Goal: Information Seeking & Learning: Understand process/instructions

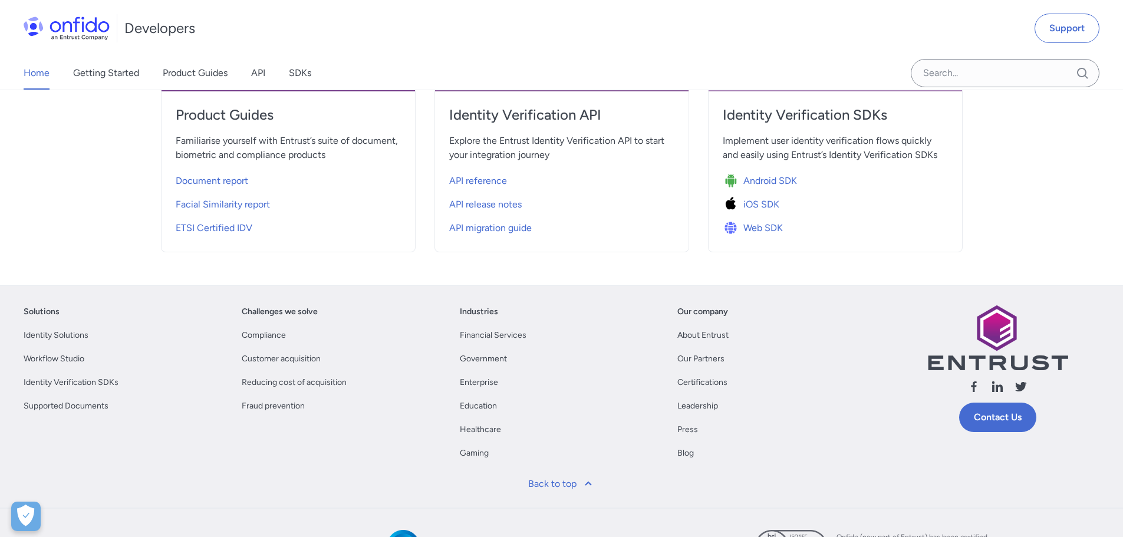
scroll to position [566, 0]
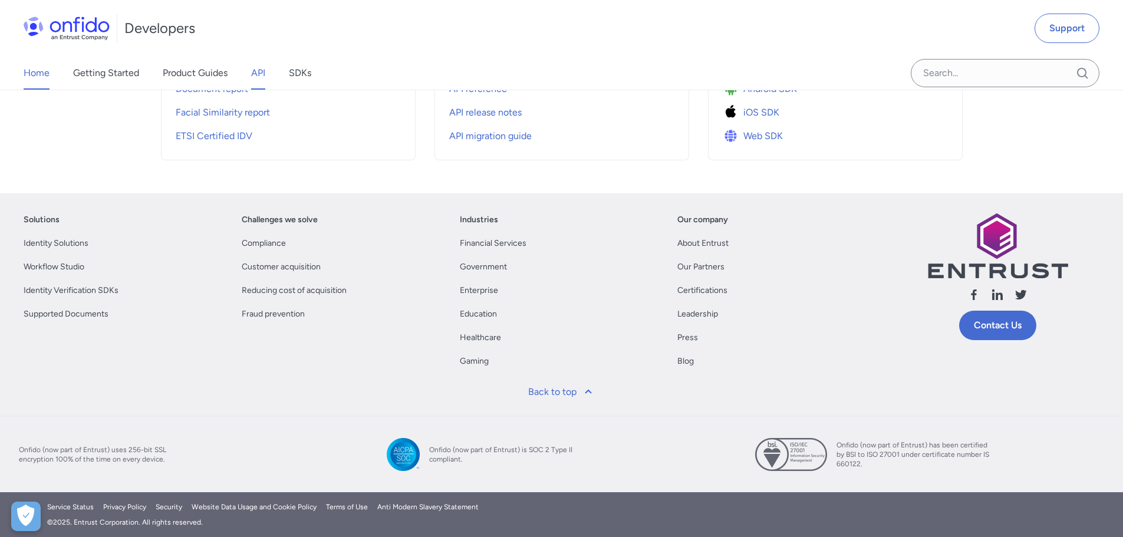
click at [260, 83] on link "API" at bounding box center [258, 73] width 14 height 33
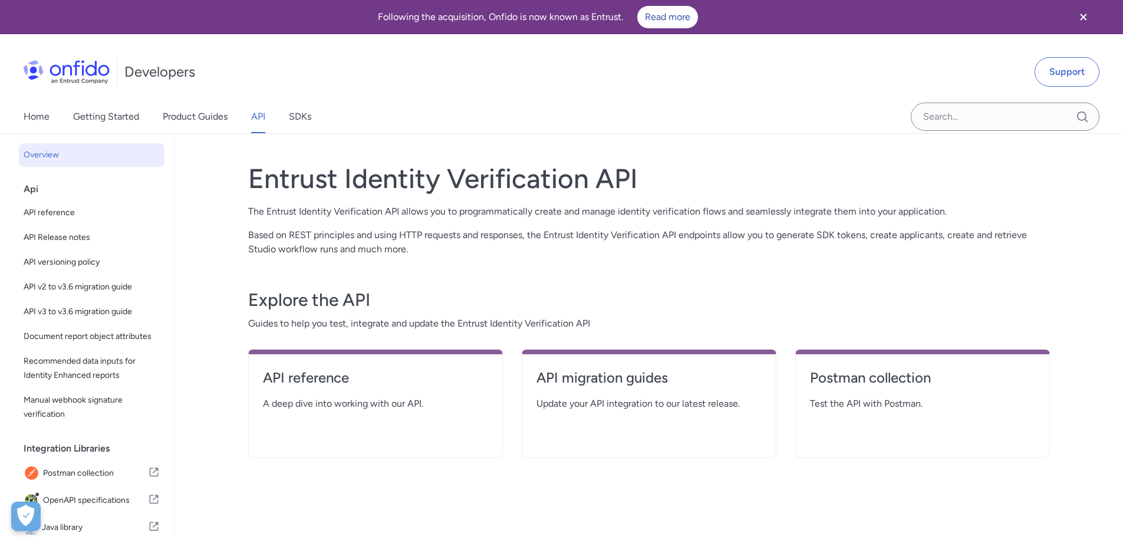
click at [517, 268] on div "Entrust Identity Verification API The Entrust Identity Verification API allows …" at bounding box center [648, 357] width 801 height 419
click at [203, 116] on link "Product Guides" at bounding box center [195, 116] width 65 height 33
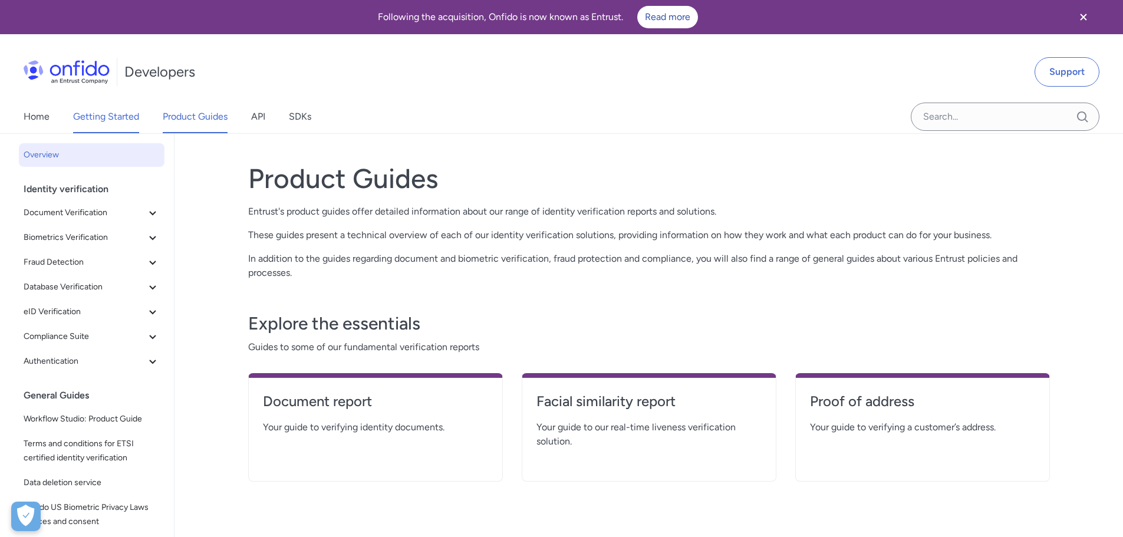
click at [104, 121] on link "Getting Started" at bounding box center [106, 116] width 66 height 33
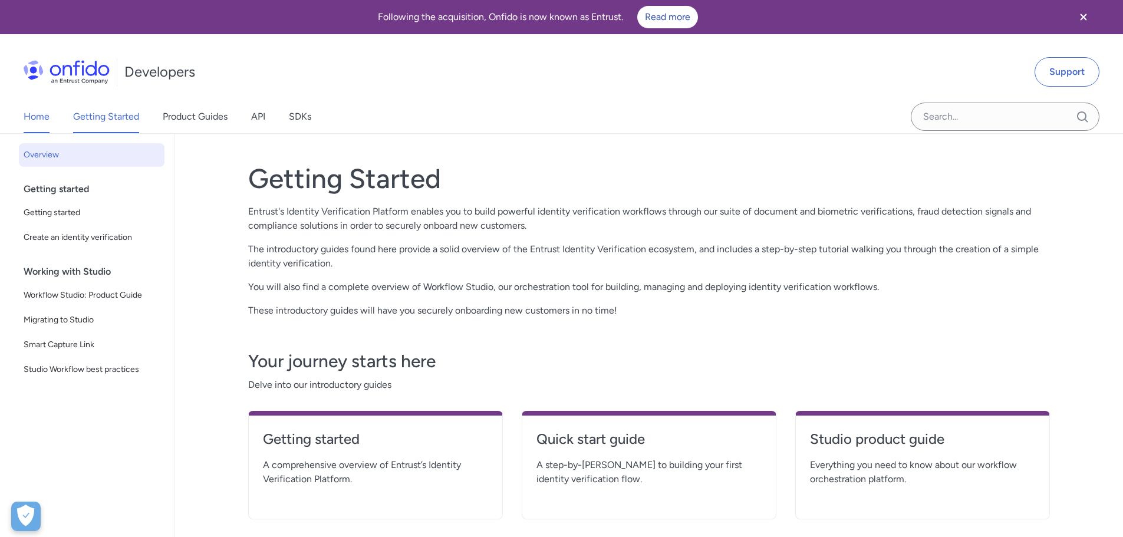
click at [31, 117] on link "Home" at bounding box center [37, 116] width 26 height 33
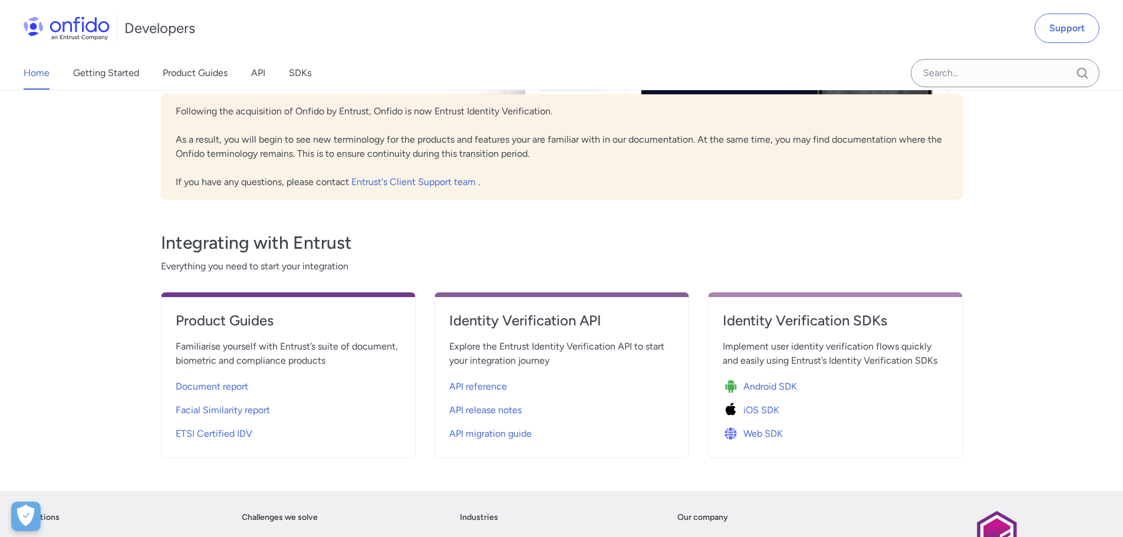
scroll to position [354, 0]
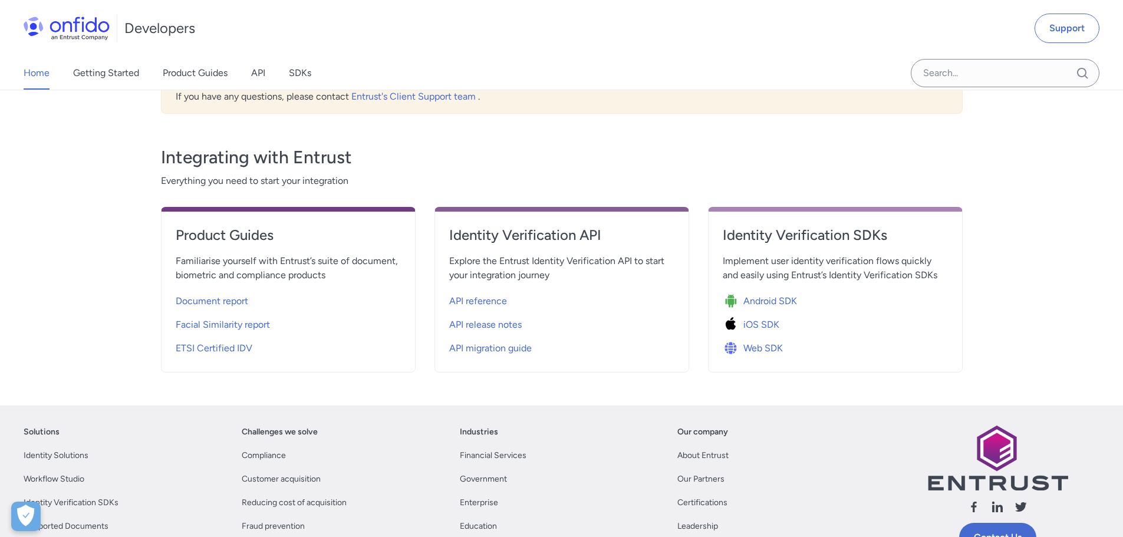
click at [545, 376] on div "Entrust Identity Verification Documentation Portal Welcome to Entrust’s Identit…" at bounding box center [561, 92] width 801 height 597
